Goal: Information Seeking & Learning: Check status

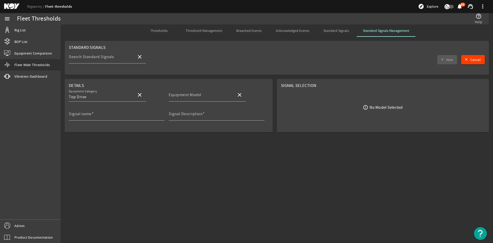
click at [168, 32] on span "Thresholds" at bounding box center [158, 31] width 17 height 4
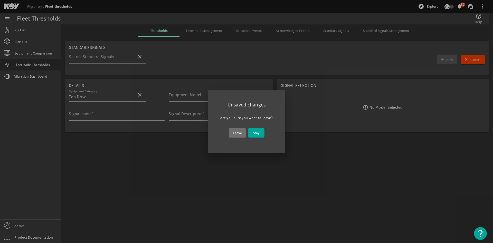
click at [246, 135] on div "Leave Stay" at bounding box center [246, 133] width 53 height 18
click at [242, 135] on span "Leave" at bounding box center [237, 133] width 9 height 6
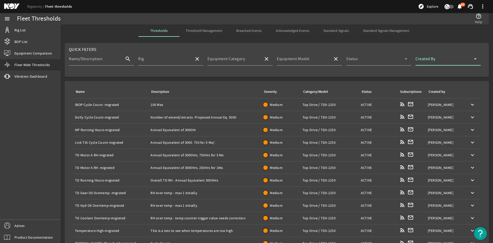
click at [435, 63] on span at bounding box center [445, 61] width 59 height 6
click at [435, 63] on div at bounding box center [246, 121] width 493 height 243
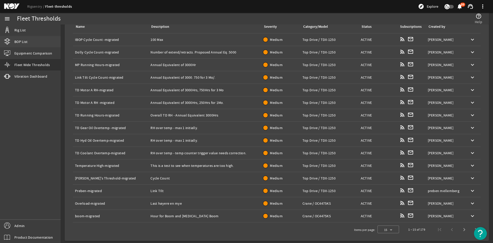
click at [32, 44] on link "BOP List" at bounding box center [30, 41] width 61 height 11
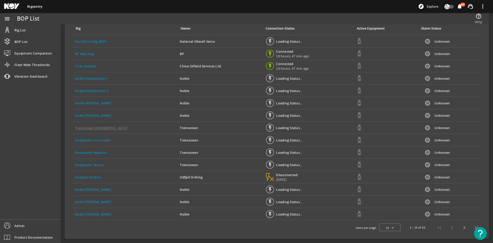
scroll to position [30, 0]
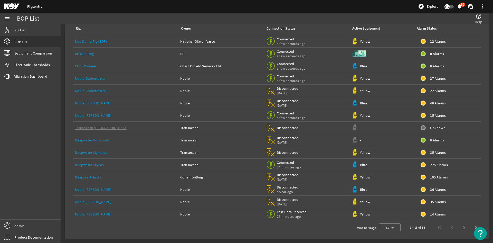
click at [426, 94] on td "22 Alarms" at bounding box center [447, 91] width 67 height 12
click at [430, 92] on span "22 Alarms" at bounding box center [438, 90] width 16 height 5
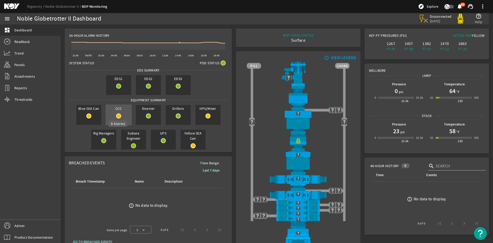
click at [119, 116] on mat-icon at bounding box center [118, 115] width 5 height 5
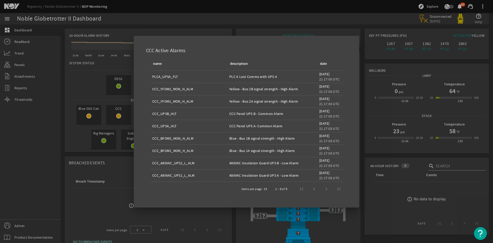
click at [326, 190] on div "1 – 9 of 9" at bounding box center [307, 189] width 76 height 12
click at [319, 190] on div "1 – 9 of 9" at bounding box center [307, 189] width 76 height 12
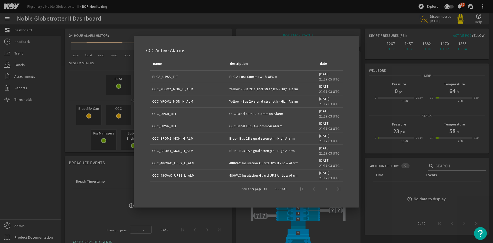
click at [88, 122] on div at bounding box center [246, 121] width 493 height 243
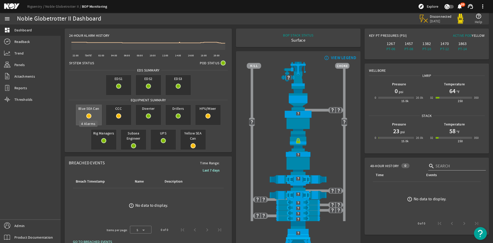
click at [86, 114] on mat-icon at bounding box center [88, 115] width 5 height 5
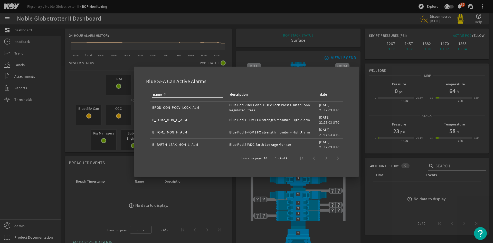
click at [324, 157] on div "1 – 4 of 4" at bounding box center [307, 158] width 76 height 12
click at [225, 196] on div at bounding box center [246, 121] width 493 height 243
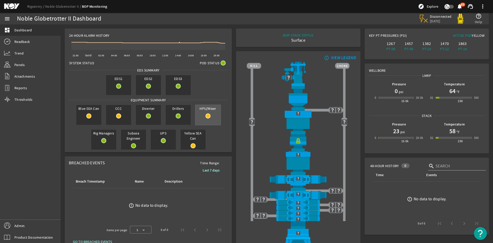
click at [203, 120] on div "HPU/Mixer" at bounding box center [208, 115] width 26 height 21
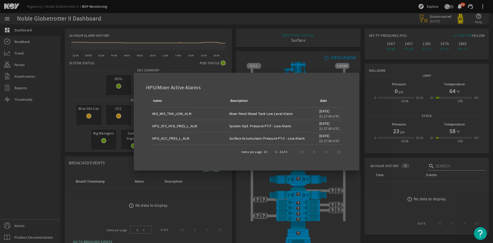
click at [232, 198] on div at bounding box center [246, 121] width 493 height 243
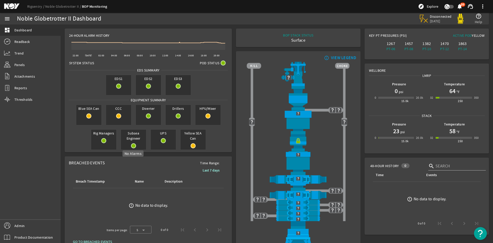
click at [135, 144] on rigsentry-circle-icon at bounding box center [133, 145] width 25 height 5
click at [163, 139] on mat-icon at bounding box center [163, 140] width 5 height 5
click at [149, 81] on span "EDS2" at bounding box center [148, 78] width 25 height 7
click at [116, 88] on rigsentry-circle-icon at bounding box center [118, 86] width 25 height 5
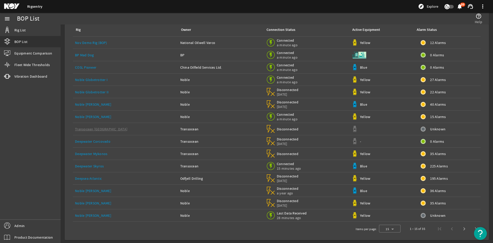
scroll to position [30, 0]
drag, startPoint x: 99, startPoint y: 162, endPoint x: 109, endPoint y: 163, distance: 10.1
click at [99, 162] on link "Deepwater Skyros" at bounding box center [89, 164] width 29 height 5
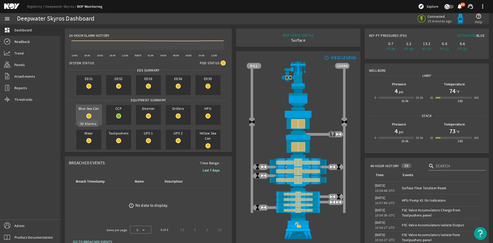
click at [91, 116] on rigsentry-circle-icon at bounding box center [88, 115] width 25 height 5
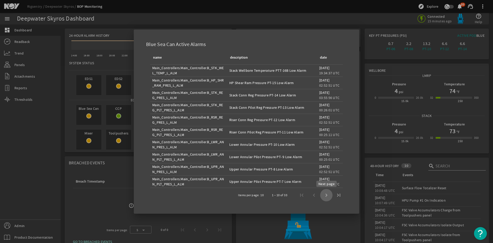
click at [325, 193] on span "Next page" at bounding box center [326, 195] width 12 height 12
click at [325, 194] on span "Next page" at bounding box center [326, 195] width 12 height 12
click at [325, 193] on div at bounding box center [246, 121] width 493 height 243
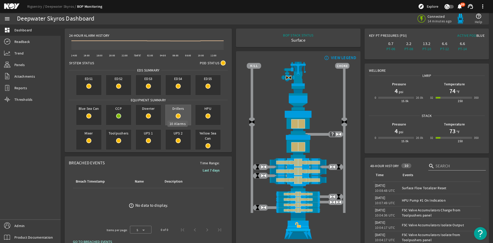
click at [179, 118] on rigsentry-circle-icon at bounding box center [178, 115] width 25 height 5
